Goal: Book appointment/travel/reservation

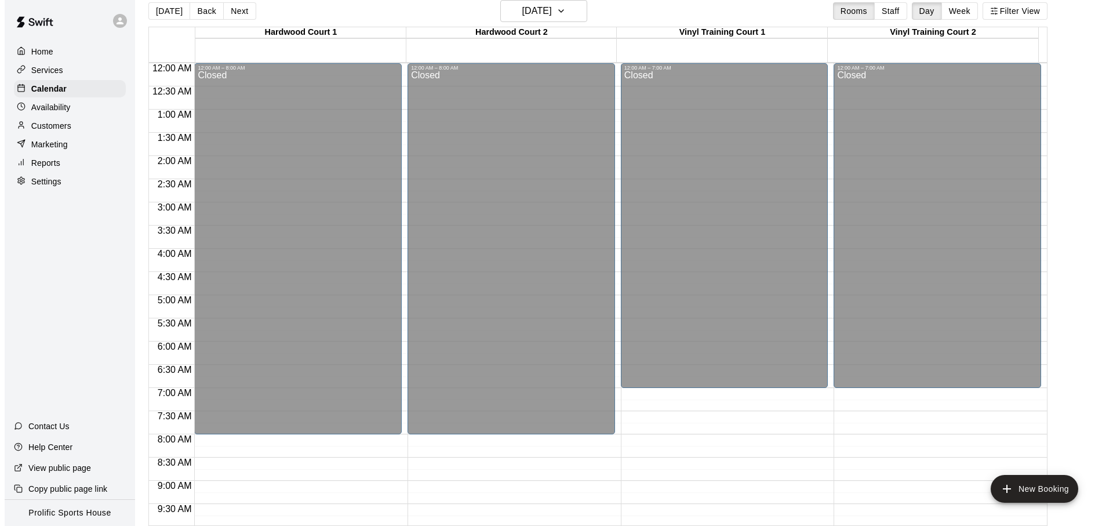
scroll to position [651, 0]
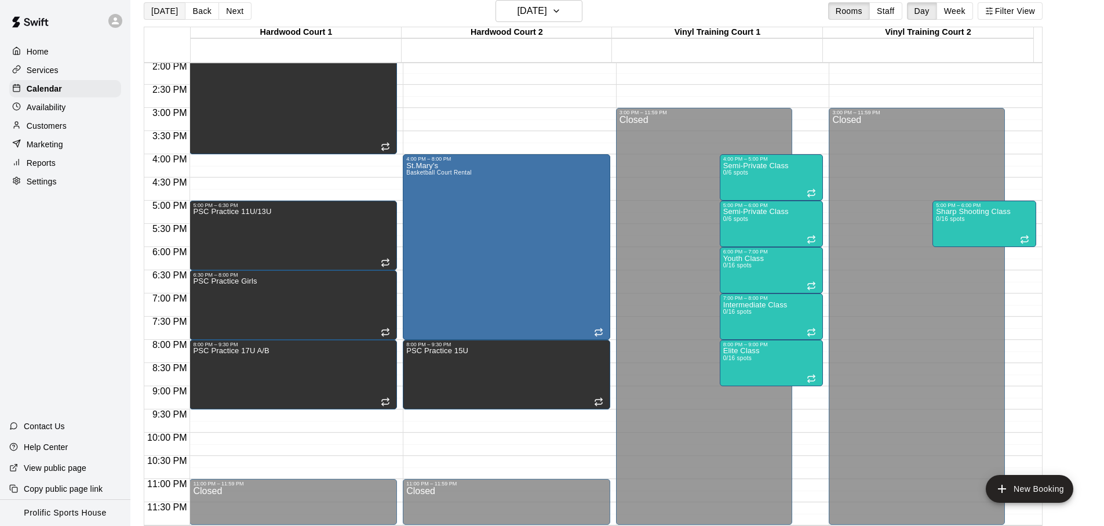
click at [167, 10] on button "[DATE]" at bounding box center [165, 10] width 42 height 17
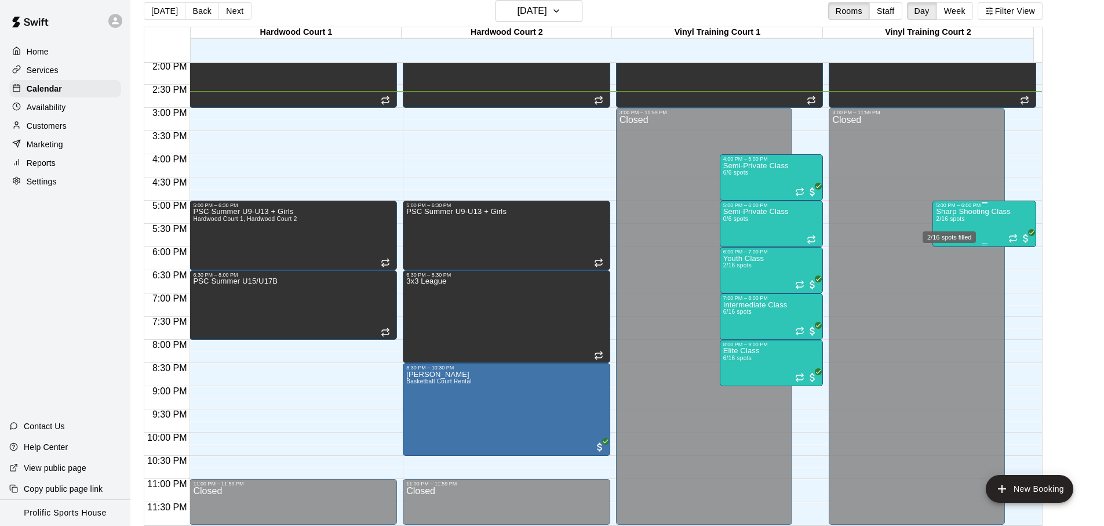
click at [952, 221] on span "2/16 spots" at bounding box center [950, 219] width 28 height 6
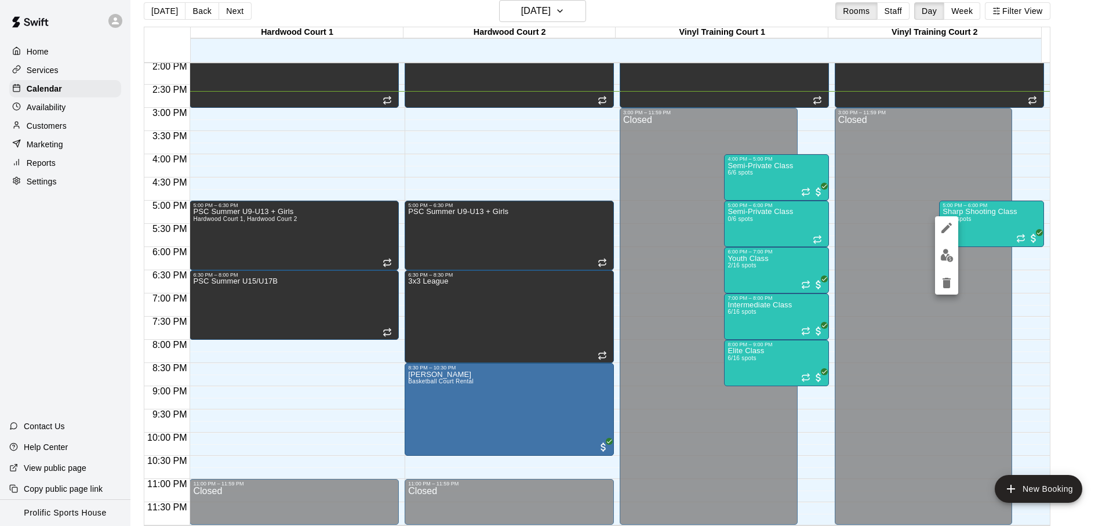
click at [839, 204] on div at bounding box center [556, 263] width 1113 height 526
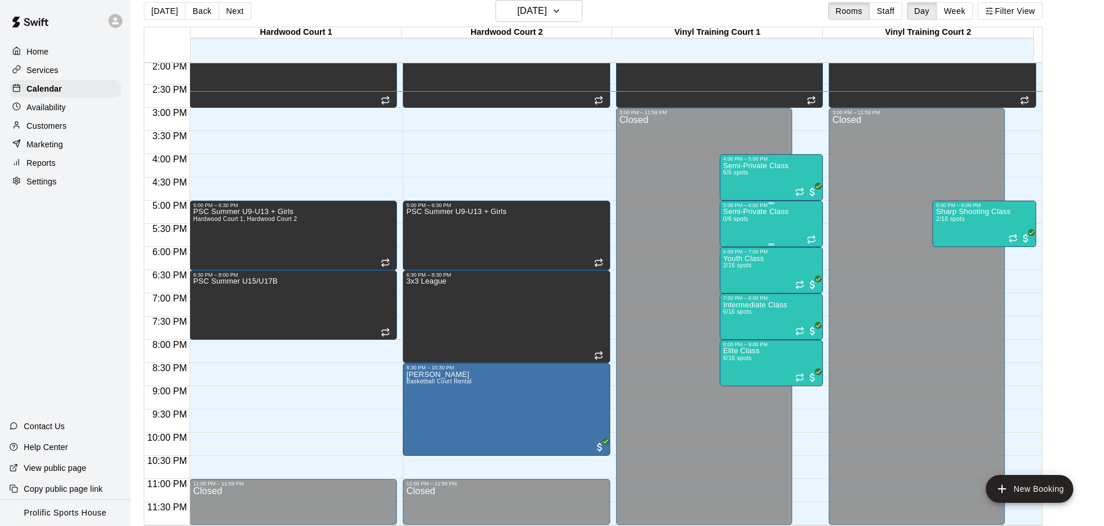
click at [746, 206] on div "5:00 PM – 6:00 PM" at bounding box center [772, 205] width 97 height 6
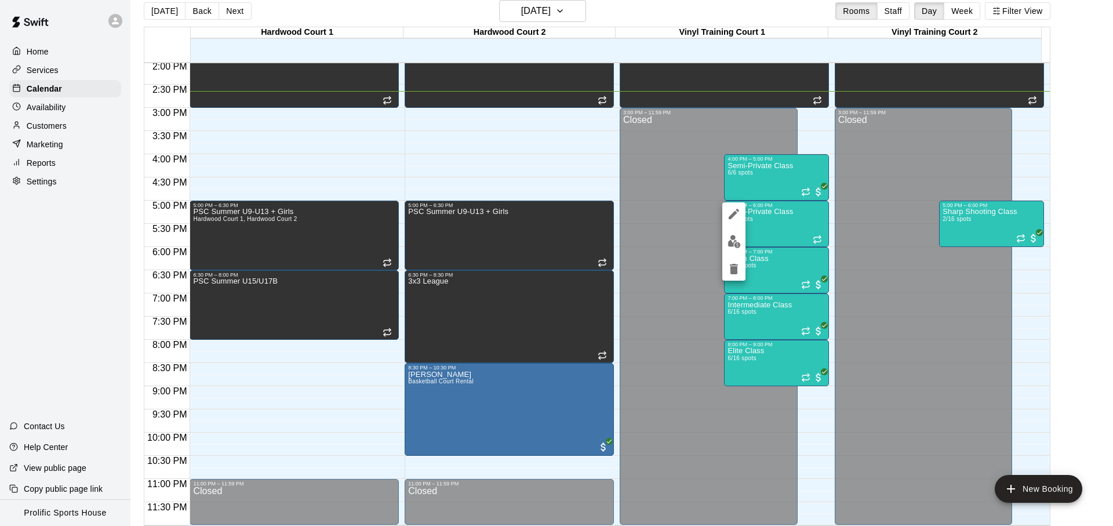
click at [737, 238] on img "edit" at bounding box center [734, 241] width 13 height 13
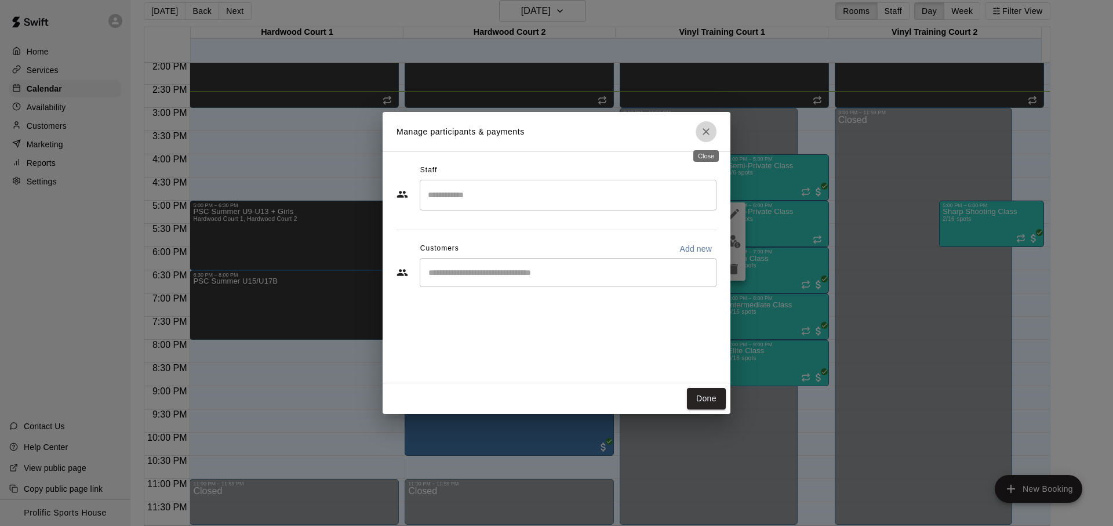
click at [706, 137] on icon "Close" at bounding box center [706, 132] width 12 height 12
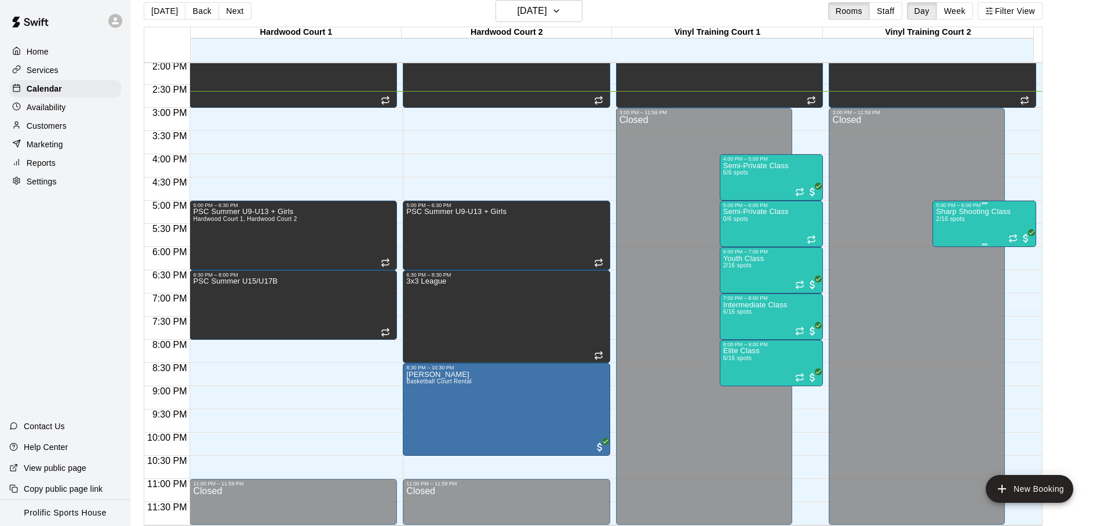
click at [986, 218] on div "Sharp Shooting Class 2/16 spots" at bounding box center [973, 471] width 75 height 526
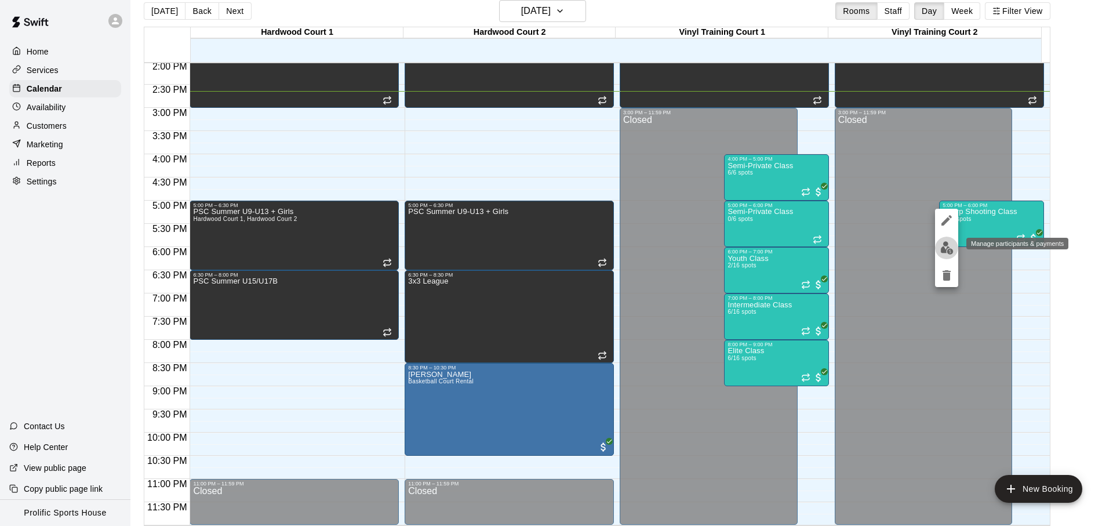
click at [946, 245] on img "edit" at bounding box center [946, 247] width 13 height 13
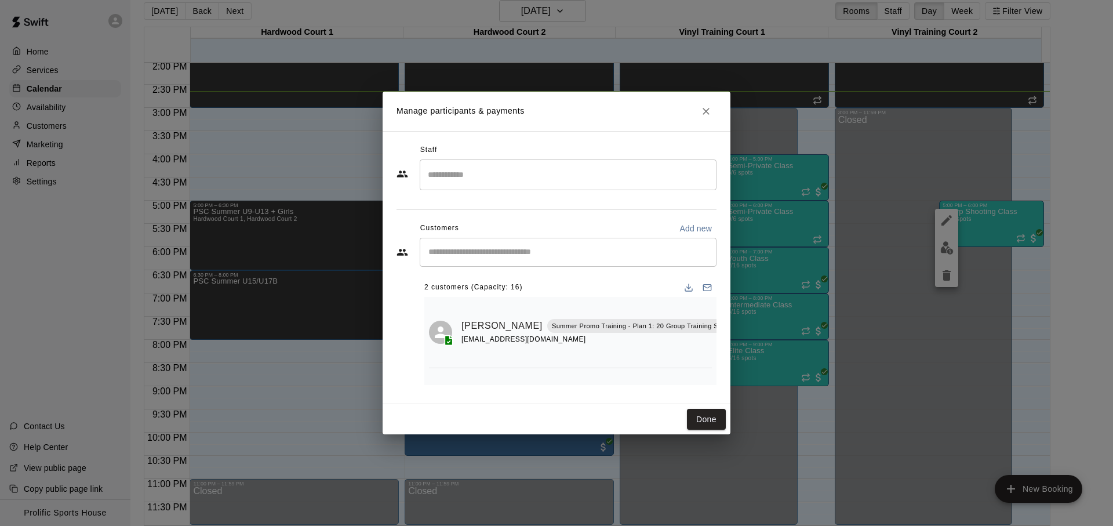
drag, startPoint x: 618, startPoint y: 220, endPoint x: 639, endPoint y: 224, distance: 21.4
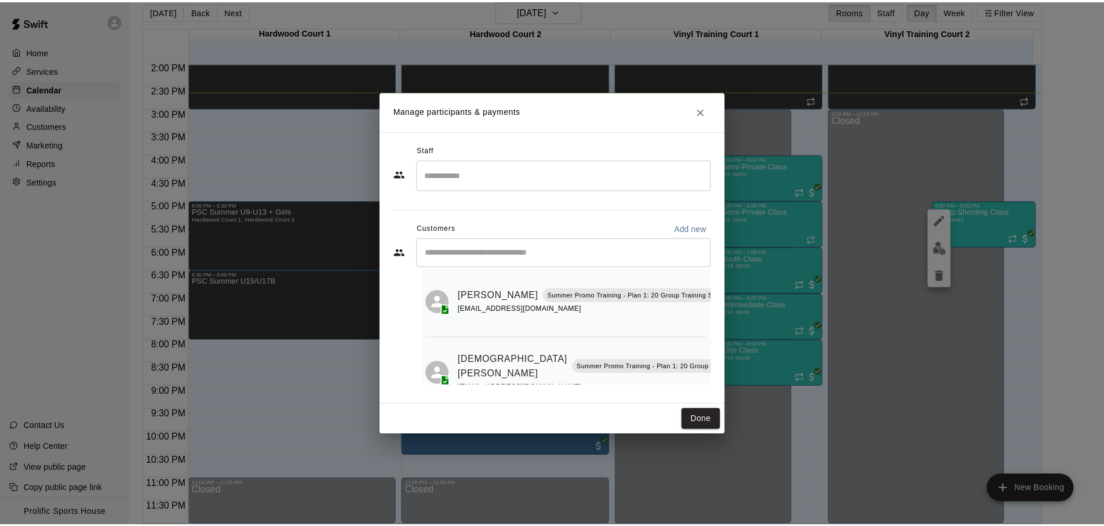
scroll to position [68, 0]
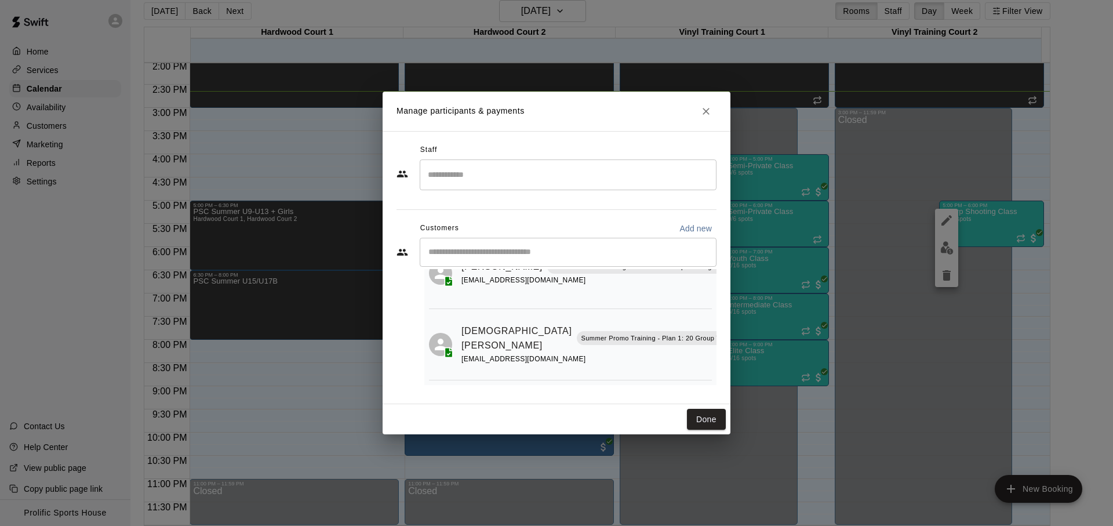
click at [704, 116] on icon "Close" at bounding box center [706, 112] width 12 height 12
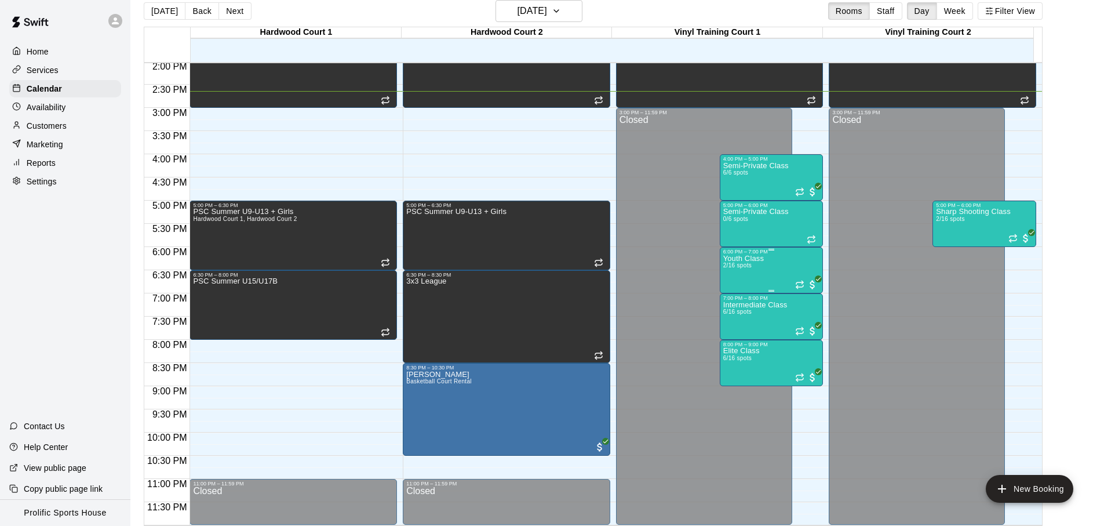
click at [773, 278] on div "Youth Class 2/16 spots" at bounding box center [772, 518] width 97 height 526
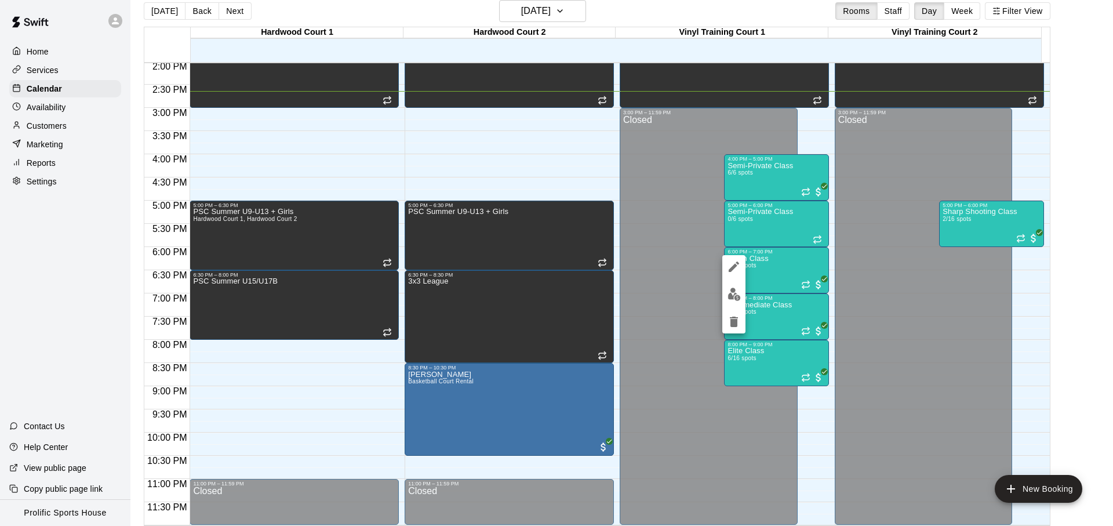
click at [736, 296] on img "edit" at bounding box center [734, 294] width 13 height 13
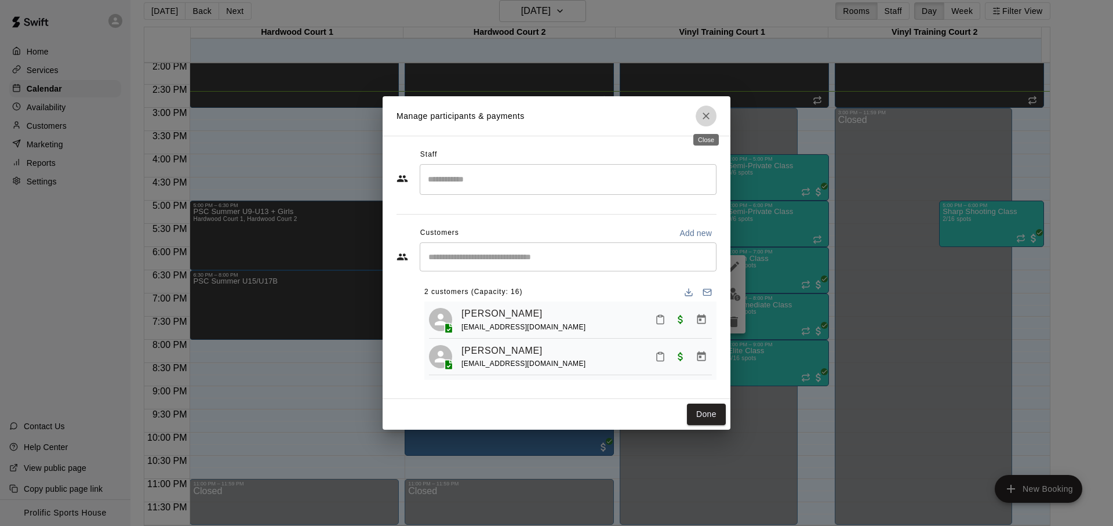
click at [712, 118] on button "Close" at bounding box center [706, 116] width 21 height 21
